Goal: Information Seeking & Learning: Stay updated

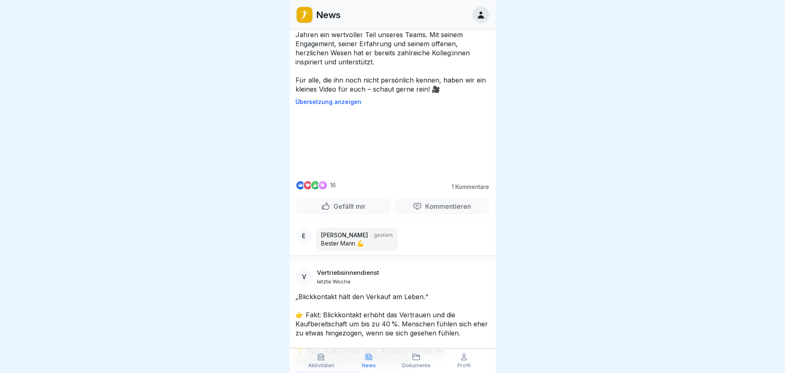
scroll to position [453, 0]
